Goal: Task Accomplishment & Management: Use online tool/utility

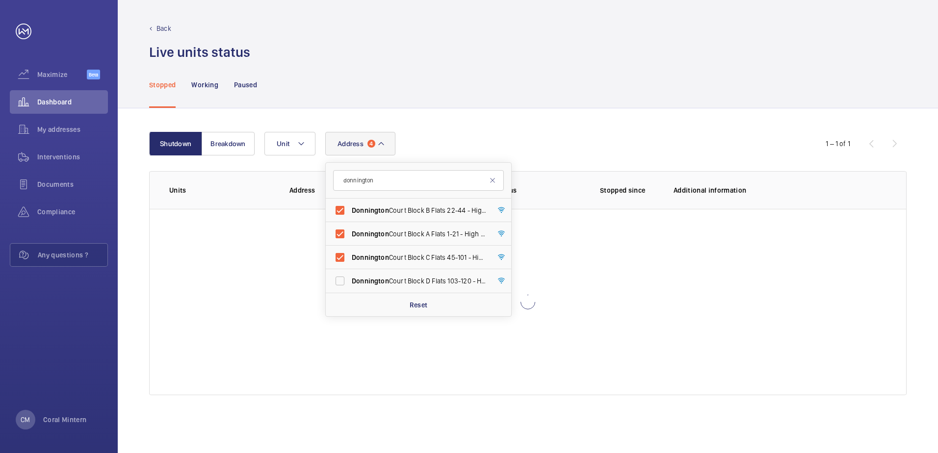
click at [436, 204] on label "[GEOGRAPHIC_DATA] B Flats [STREET_ADDRESS]" at bounding box center [411, 211] width 171 height 24
click at [350, 204] on input "[GEOGRAPHIC_DATA] B Flats [STREET_ADDRESS]" at bounding box center [340, 211] width 20 height 20
checkbox input "false"
click at [424, 231] on span "[GEOGRAPHIC_DATA] C Flats [STREET_ADDRESS]" at bounding box center [419, 234] width 135 height 10
click at [350, 231] on input "[GEOGRAPHIC_DATA] C Flats [STREET_ADDRESS]" at bounding box center [340, 234] width 20 height 20
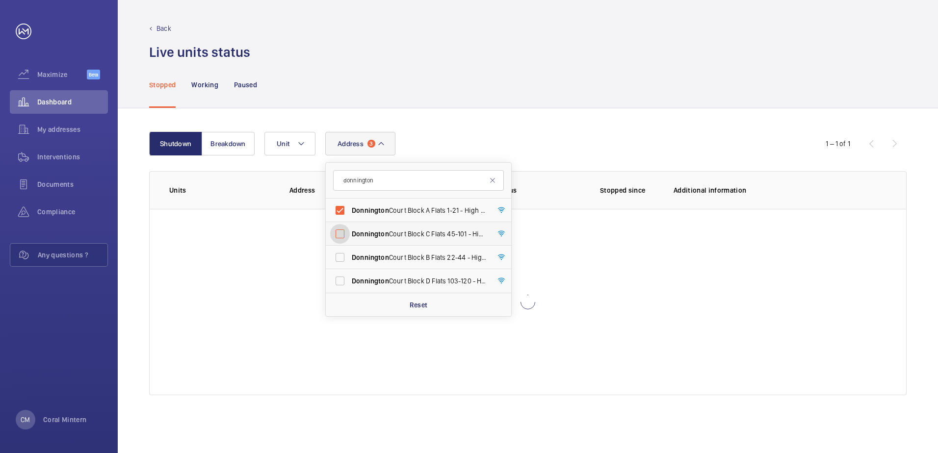
checkbox input "false"
click at [423, 210] on span "[GEOGRAPHIC_DATA] A Flats [STREET_ADDRESS]" at bounding box center [419, 210] width 135 height 10
click at [350, 210] on input "[GEOGRAPHIC_DATA] A Flats [STREET_ADDRESS]" at bounding box center [340, 211] width 20 height 20
checkbox input "false"
click at [417, 188] on input "donnington" at bounding box center [418, 180] width 171 height 21
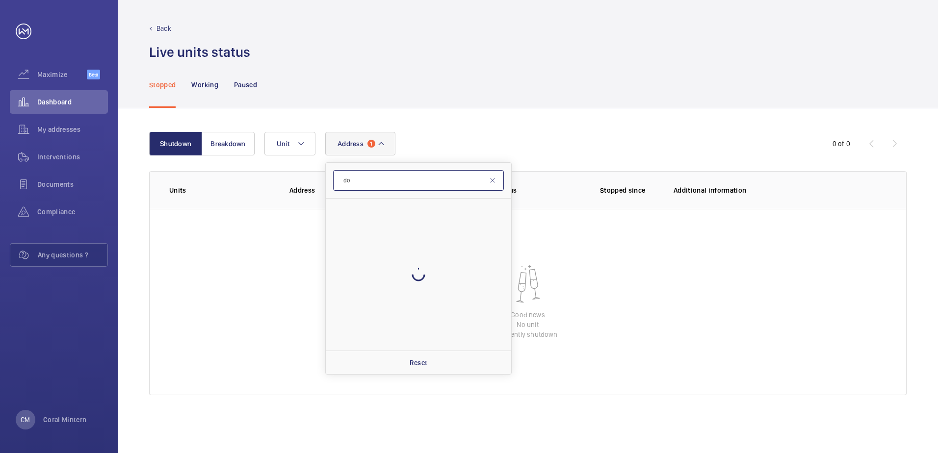
type input "d"
type input "bankside"
click at [387, 204] on label "Bankside Apartments - High Risk Building - [GEOGRAPHIC_DATA]" at bounding box center [411, 211] width 171 height 24
click at [350, 204] on input "Bankside Apartments - High Risk Building - [GEOGRAPHIC_DATA]" at bounding box center [340, 211] width 20 height 20
click at [408, 218] on label "Bankside Apartments - High Risk Building - [GEOGRAPHIC_DATA]" at bounding box center [411, 211] width 171 height 24
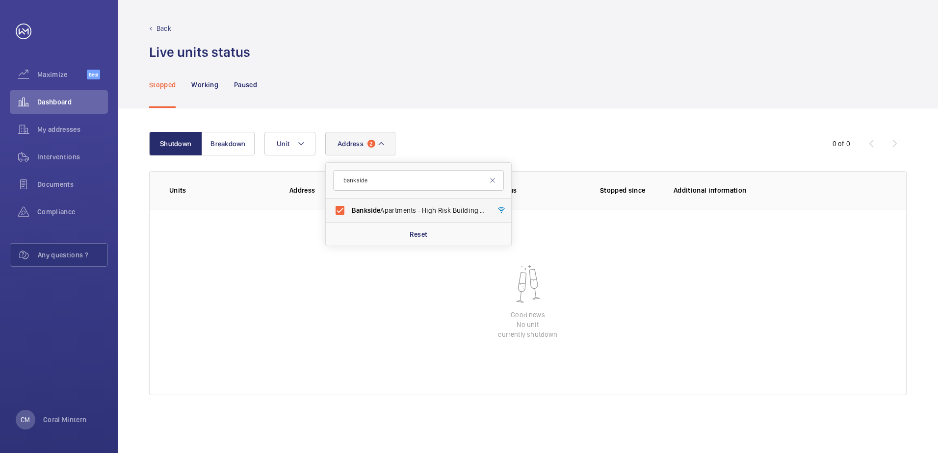
click at [350, 218] on input "Bankside Apartments - High Risk Building - [GEOGRAPHIC_DATA]" at bounding box center [340, 211] width 20 height 20
checkbox input "false"
drag, startPoint x: 366, startPoint y: 183, endPoint x: 342, endPoint y: 182, distance: 24.1
click at [342, 182] on input "bankside" at bounding box center [418, 180] width 171 height 21
type input "astoria"
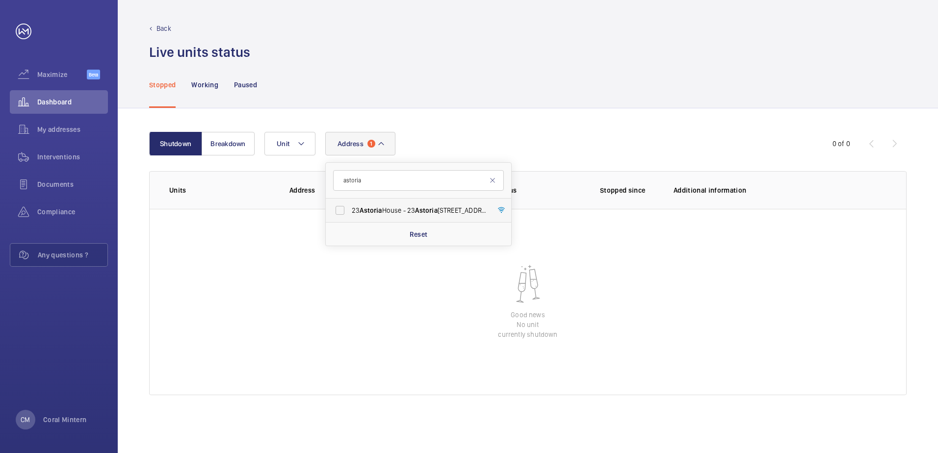
click at [381, 203] on label "[STREET_ADDRESS]" at bounding box center [411, 211] width 171 height 24
click at [350, 203] on input "[STREET_ADDRESS]" at bounding box center [340, 211] width 20 height 20
checkbox input "true"
